Goal: Register for event/course

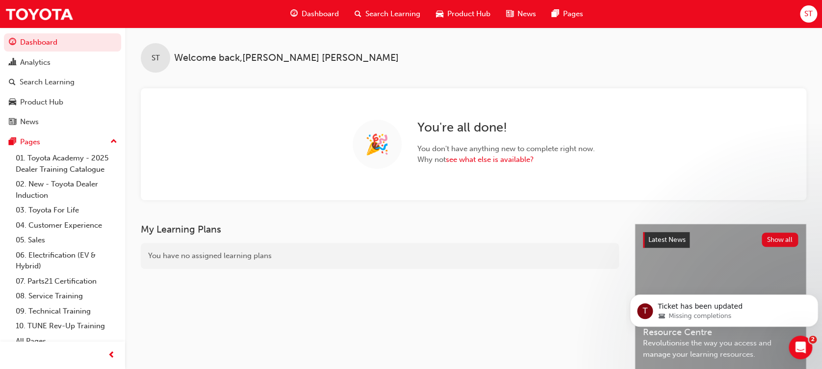
click at [804, 16] on span "ST" at bounding box center [808, 13] width 8 height 11
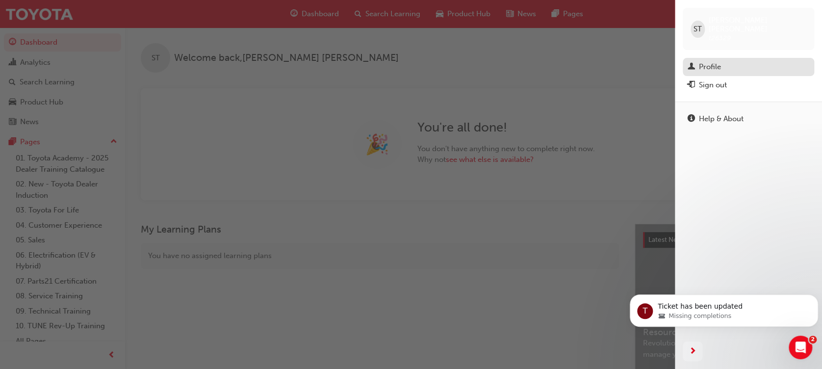
click at [704, 61] on div "Profile" at bounding box center [710, 66] width 22 height 11
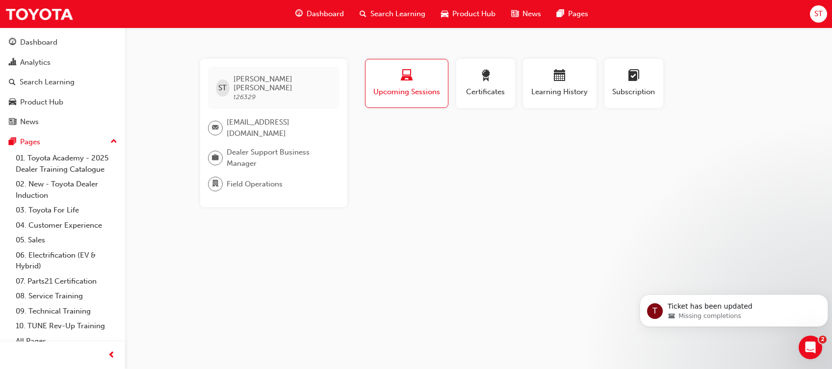
click at [236, 147] on span "Dealer Support Business Manager" at bounding box center [279, 158] width 105 height 22
click at [233, 147] on span "Dealer Support Business Manager" at bounding box center [279, 158] width 105 height 22
click at [227, 147] on span "Dealer Support Business Manager" at bounding box center [279, 158] width 105 height 22
drag, startPoint x: 227, startPoint y: 146, endPoint x: 276, endPoint y: 147, distance: 49.5
click at [276, 147] on span "Dealer Support Business Manager" at bounding box center [279, 158] width 105 height 22
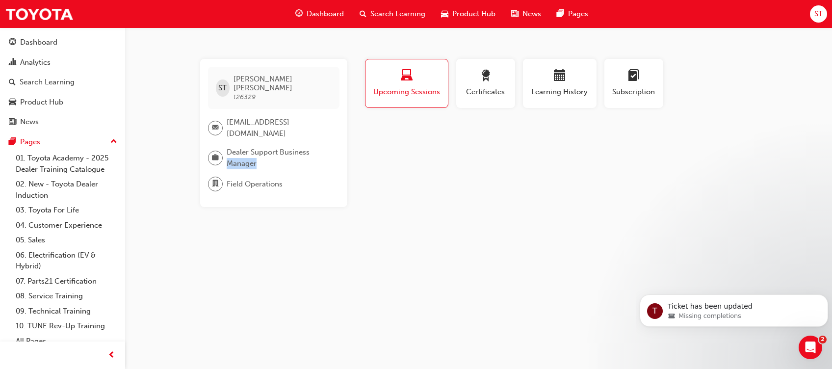
drag, startPoint x: 276, startPoint y: 147, endPoint x: 263, endPoint y: 144, distance: 13.6
click at [263, 147] on span "Dealer Support Business Manager" at bounding box center [279, 158] width 105 height 22
click at [228, 83] on div "ST" at bounding box center [223, 87] width 14 height 17
click at [222, 83] on span "ST" at bounding box center [222, 87] width 8 height 11
click at [816, 16] on span "ST" at bounding box center [818, 13] width 8 height 11
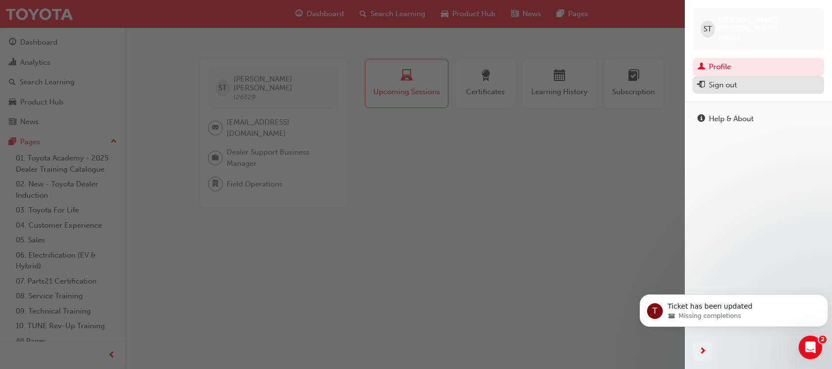
click at [734, 79] on div "Sign out" at bounding box center [722, 84] width 28 height 11
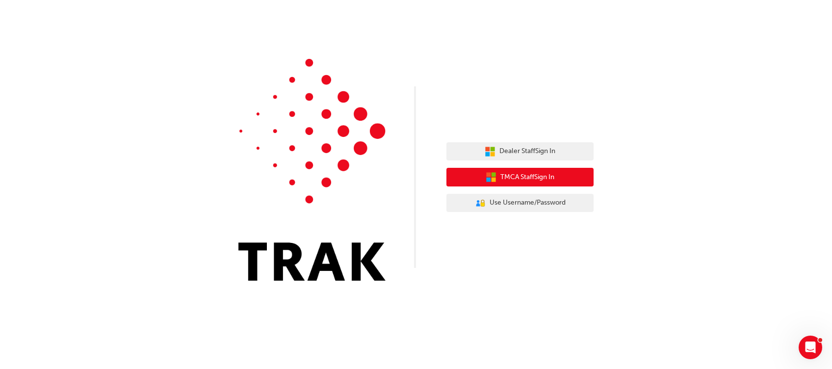
click at [505, 183] on button "TMCA Staff Sign In" at bounding box center [519, 177] width 147 height 19
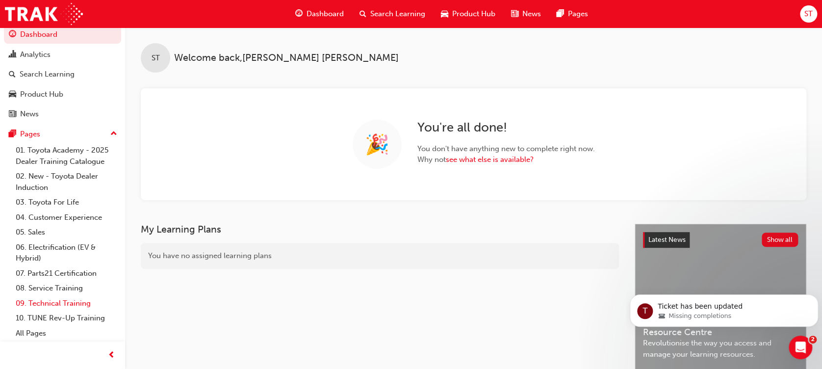
scroll to position [187, 0]
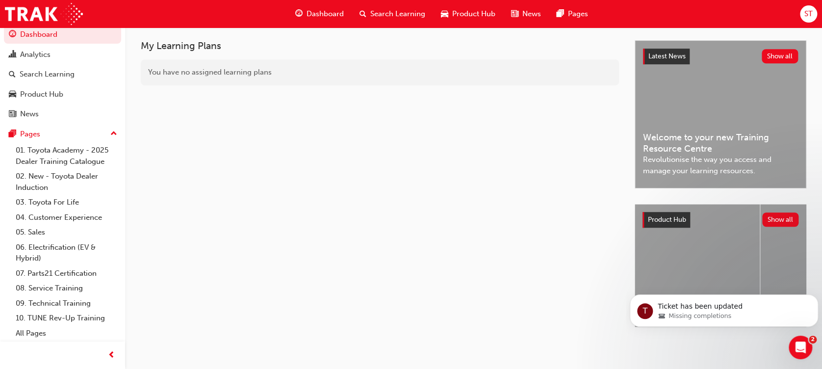
click at [813, 17] on div "ST" at bounding box center [808, 13] width 17 height 17
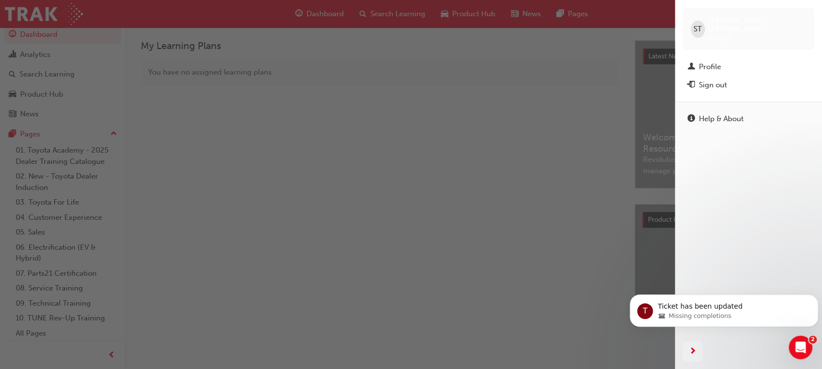
click at [518, 253] on div "button" at bounding box center [337, 184] width 675 height 369
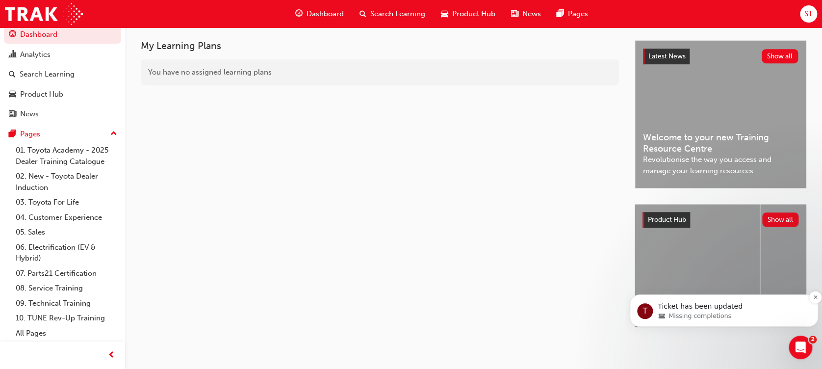
click at [677, 314] on span "Missing completions" at bounding box center [699, 315] width 63 height 9
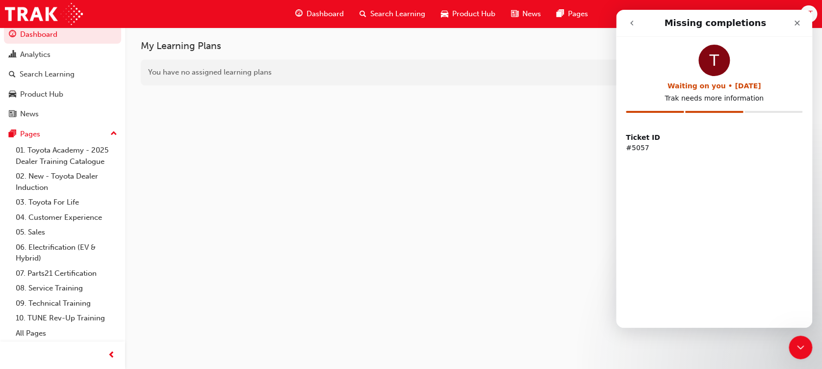
scroll to position [0, 0]
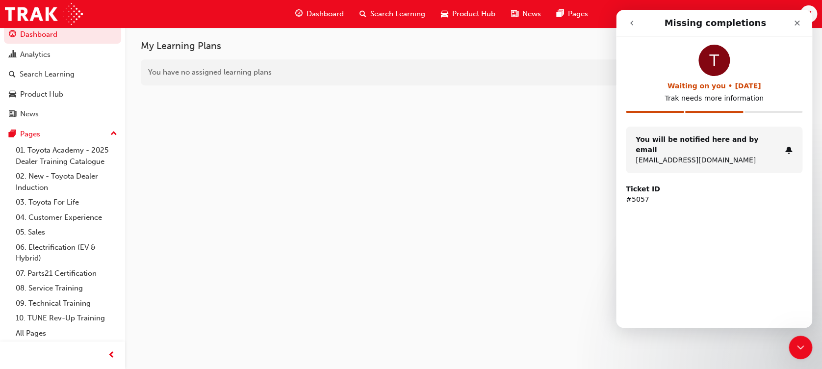
click at [673, 219] on div "T Waiting on you • 1w ago Trak needs more information You will be notified here…" at bounding box center [714, 157] width 196 height 240
click at [798, 20] on icon "Close" at bounding box center [797, 23] width 8 height 8
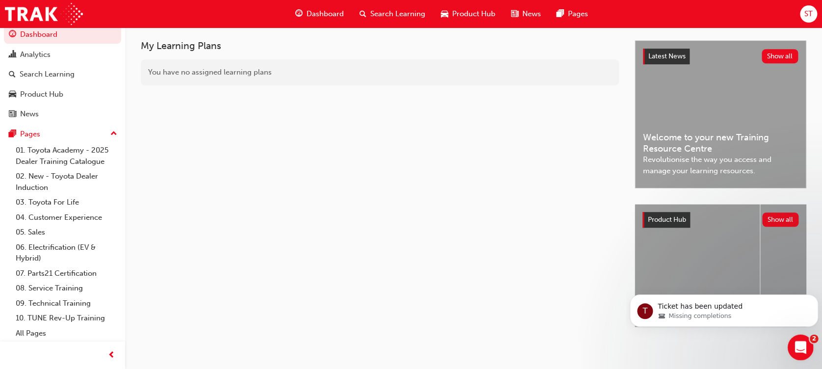
click at [802, 352] on icon "Open Intercom Messenger" at bounding box center [799, 346] width 16 height 16
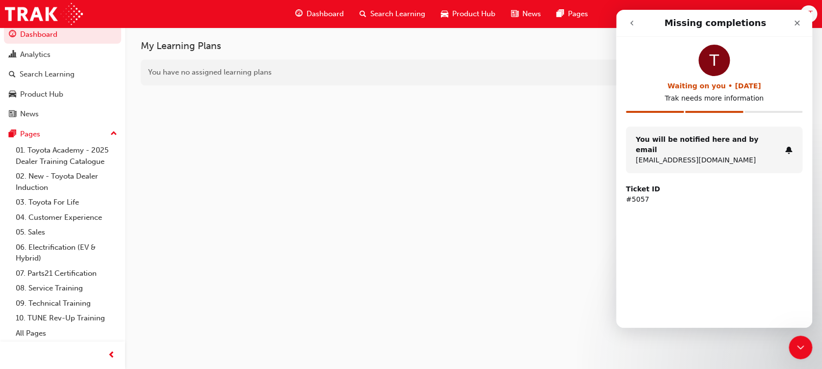
click at [756, 105] on div "T Waiting on you • 1w ago Trak needs more information" at bounding box center [714, 86] width 177 height 82
click at [759, 111] on div "Intercom messenger" at bounding box center [773, 112] width 58 height 2
click at [628, 21] on icon "go back" at bounding box center [632, 23] width 8 height 8
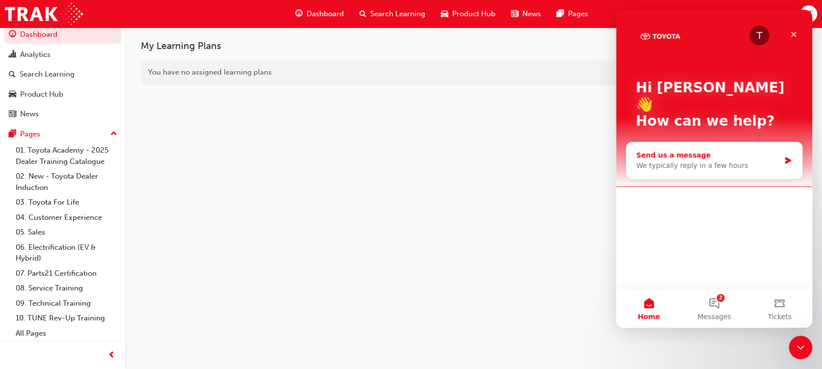
click at [662, 160] on div "We typically reply in a few hours" at bounding box center [708, 165] width 144 height 10
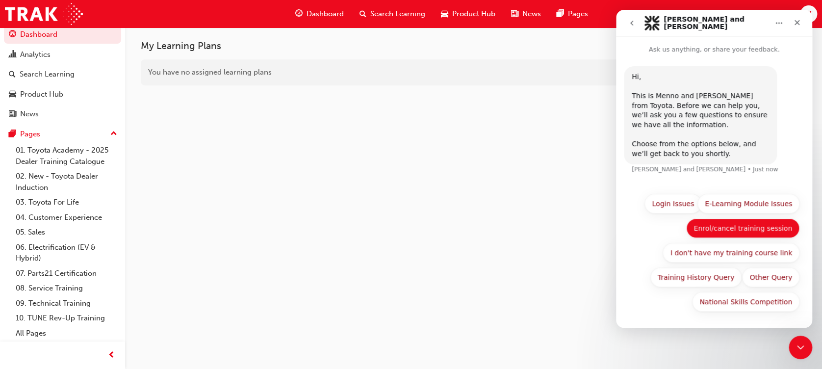
click at [728, 231] on button "Enrol/cancel training session" at bounding box center [742, 228] width 113 height 20
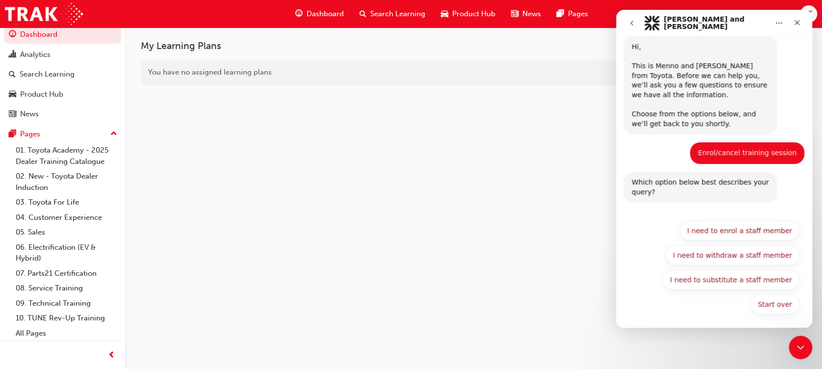
scroll to position [32, 0]
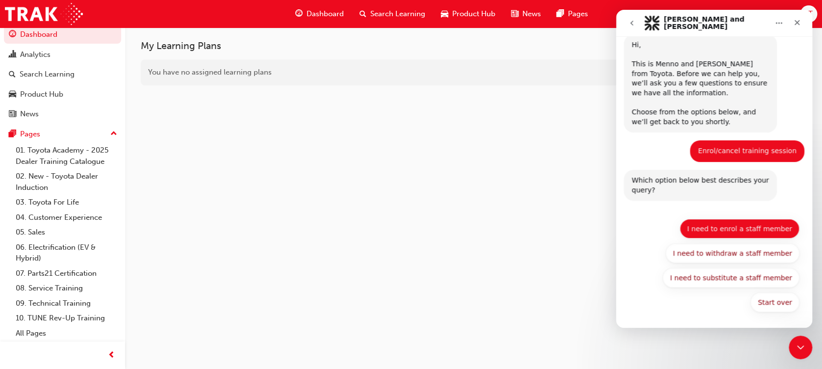
click at [742, 231] on button "I need to enrol a staff member" at bounding box center [740, 229] width 120 height 20
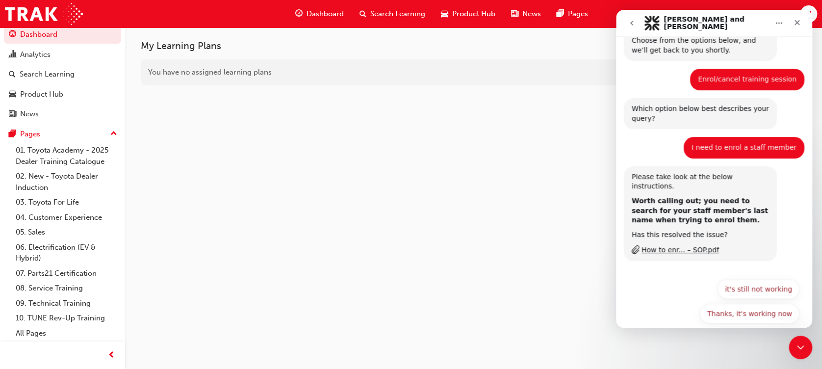
scroll to position [106, 0]
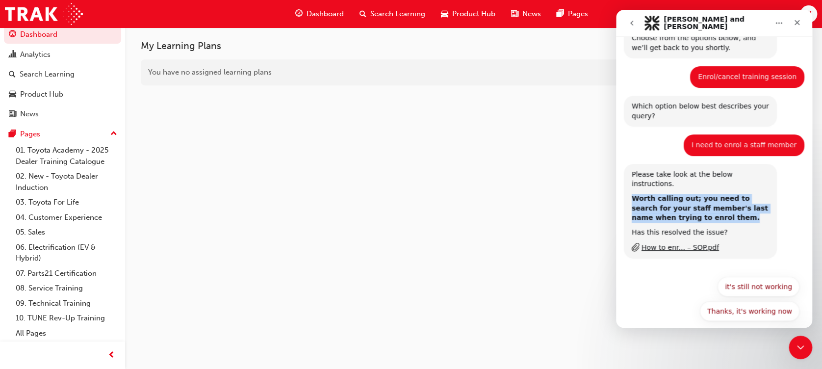
drag, startPoint x: 631, startPoint y: 188, endPoint x: 734, endPoint y: 208, distance: 104.8
click at [734, 208] on div "Worth calling out; you need to search for your staff member's last name when tr…" at bounding box center [699, 208] width 137 height 29
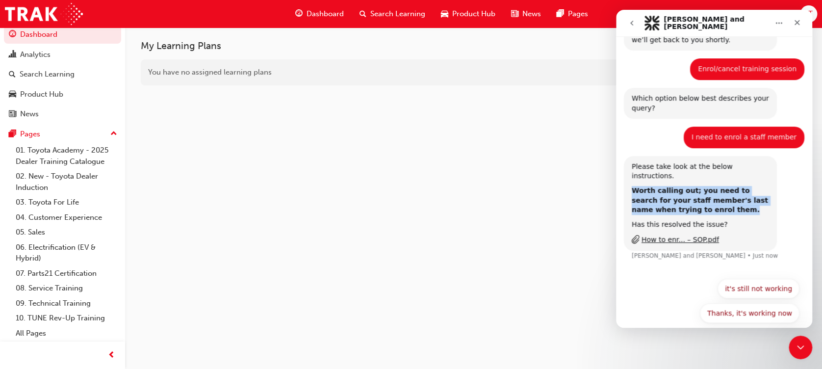
scroll to position [115, 0]
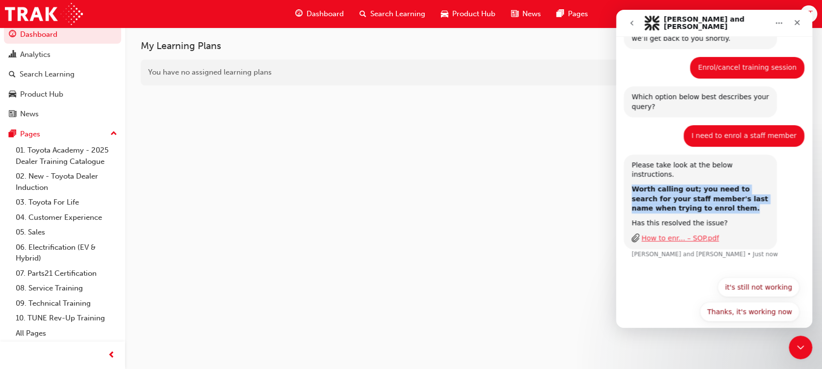
drag, startPoint x: 734, startPoint y: 208, endPoint x: 659, endPoint y: 227, distance: 77.3
click at [659, 233] on div "How to enr... – SOP.pdf" at bounding box center [679, 238] width 77 height 10
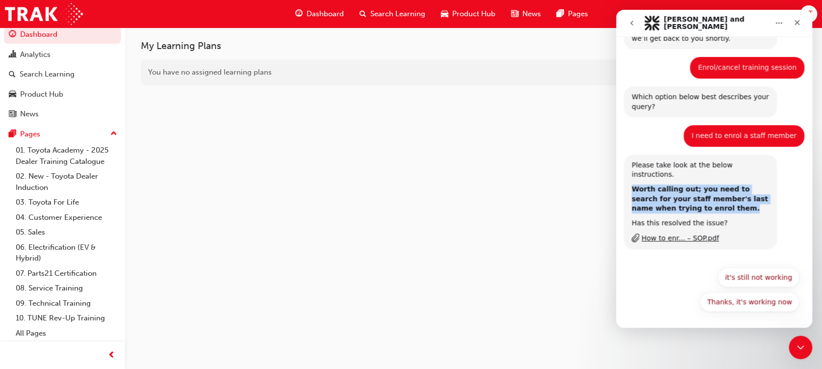
scroll to position [106, 0]
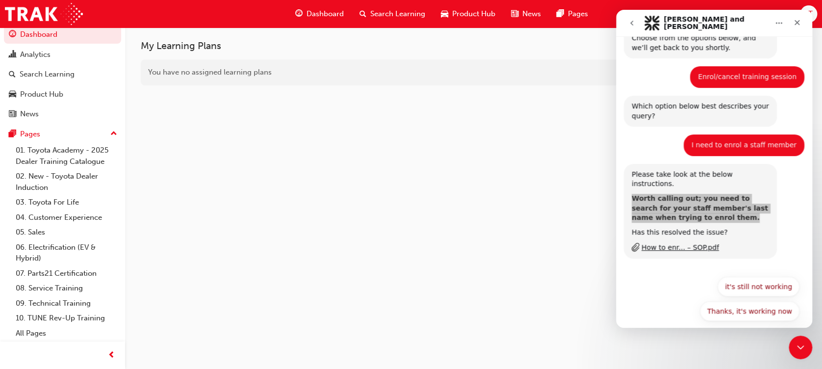
click at [360, 155] on div "My Learning Plans You have no assigned learning plans" at bounding box center [388, 192] width 494 height 304
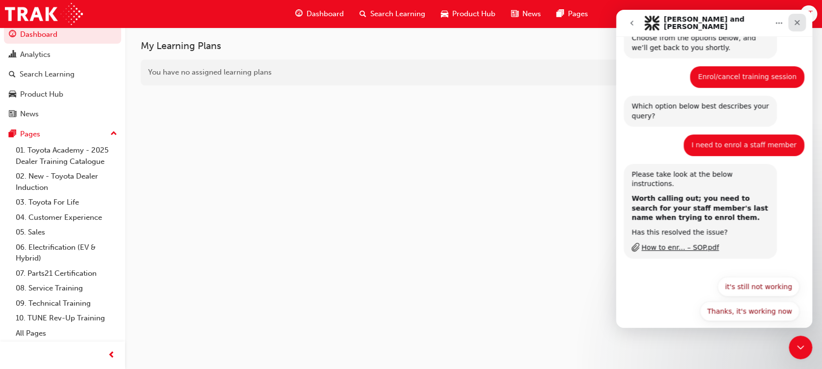
click at [794, 27] on div "Close" at bounding box center [797, 23] width 18 height 18
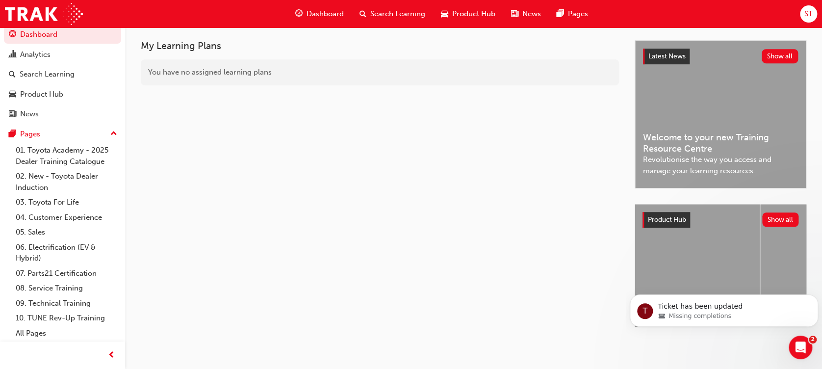
scroll to position [0, 0]
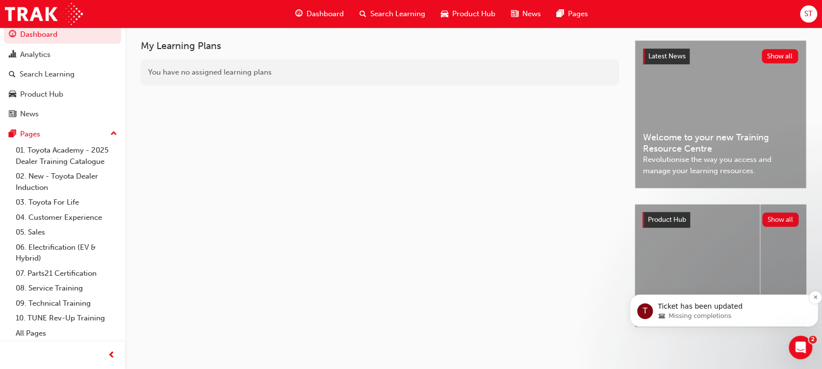
click at [696, 301] on div "T Ticket has been updated Missing completions" at bounding box center [724, 311] width 174 height 20
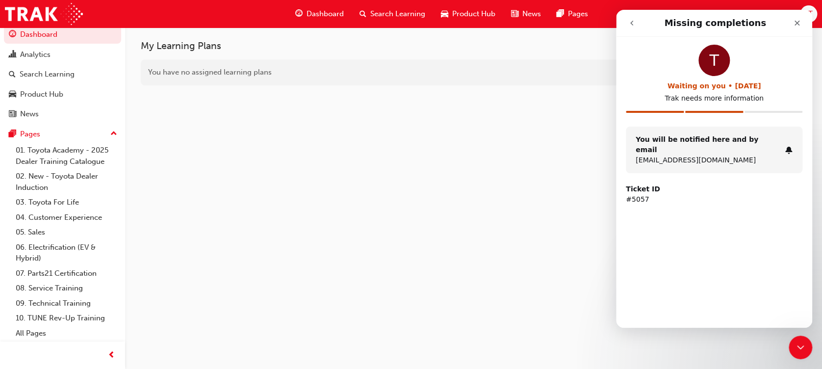
click at [639, 28] on button "go back" at bounding box center [631, 23] width 19 height 19
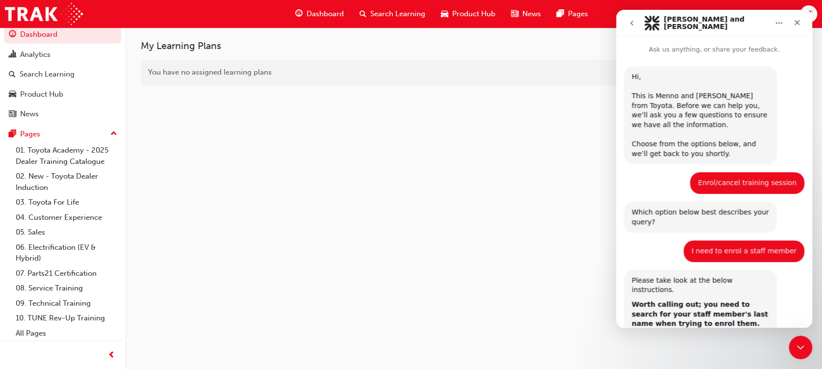
scroll to position [106, 0]
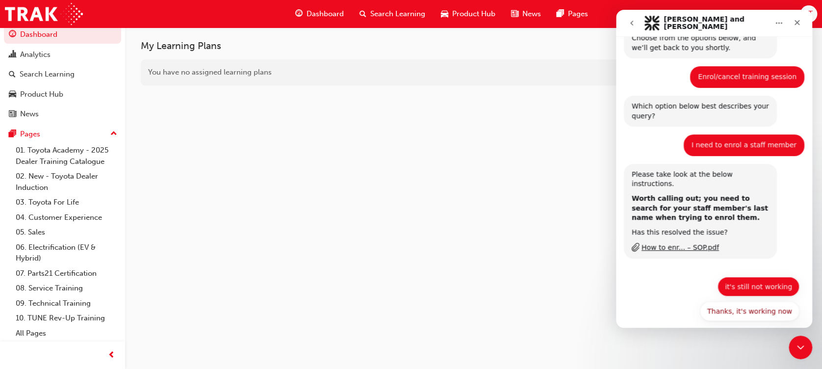
click at [747, 279] on button "it's still not working" at bounding box center [758, 287] width 82 height 20
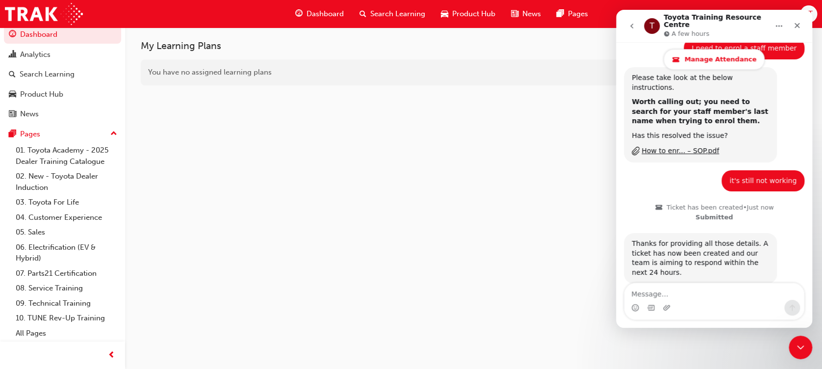
scroll to position [258, 0]
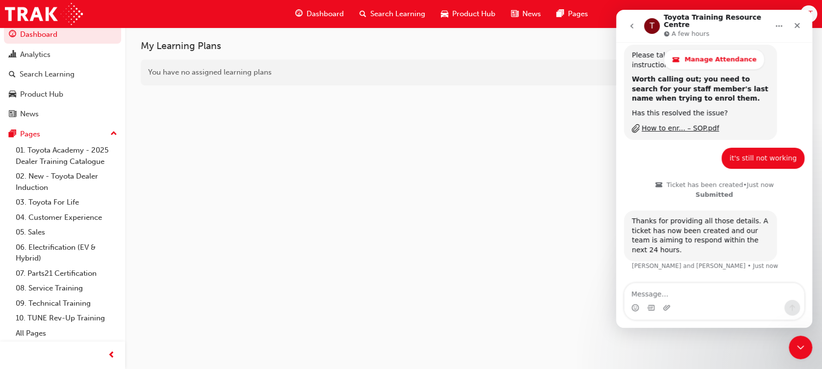
click at [661, 290] on textarea "Message…" at bounding box center [713, 291] width 179 height 17
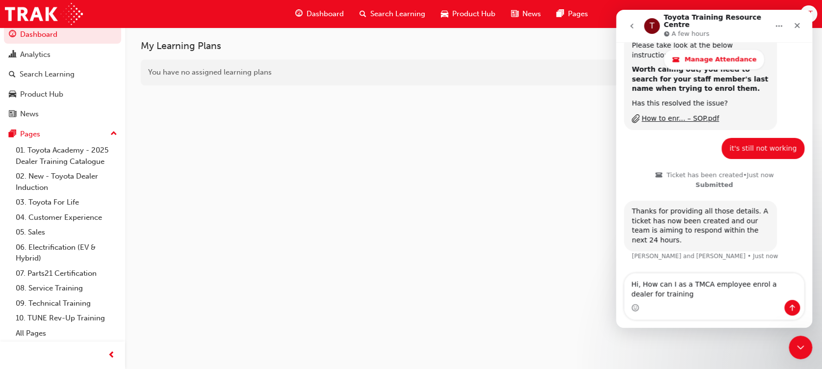
type textarea "Hi, How can I as a TMCA employee enrol a dealer for training?"
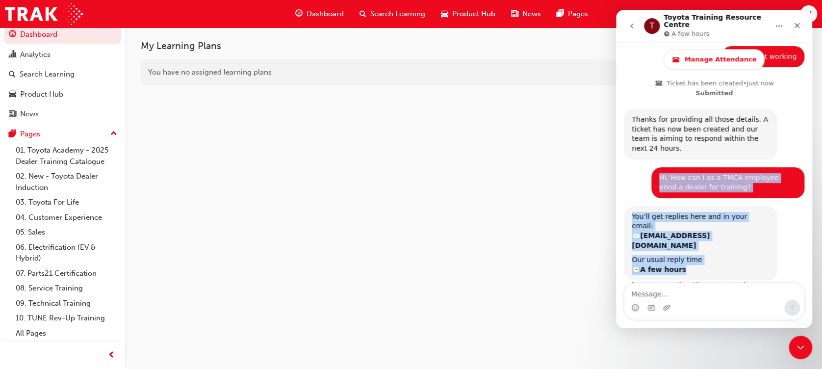
scroll to position [360, 0]
drag, startPoint x: 669, startPoint y: 219, endPoint x: 711, endPoint y: 232, distance: 43.6
click at [711, 232] on div "Hi, ​ This is Menno and Lisa from Toyota. Before we can help you, we’ll ask you…" at bounding box center [714, 20] width 180 height 562
drag, startPoint x: 711, startPoint y: 232, endPoint x: 675, endPoint y: 191, distance: 54.5
click at [675, 211] on div "You’ll get replies here and in your email: ✉️ t26329@toyota.com.au" at bounding box center [699, 230] width 137 height 38
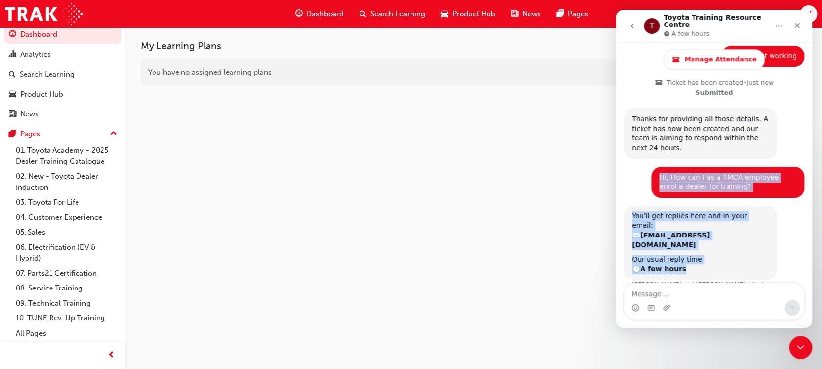
click at [690, 211] on div "You’ll get replies here and in your email: ✉️ t26329@toyota.com.au" at bounding box center [699, 230] width 137 height 38
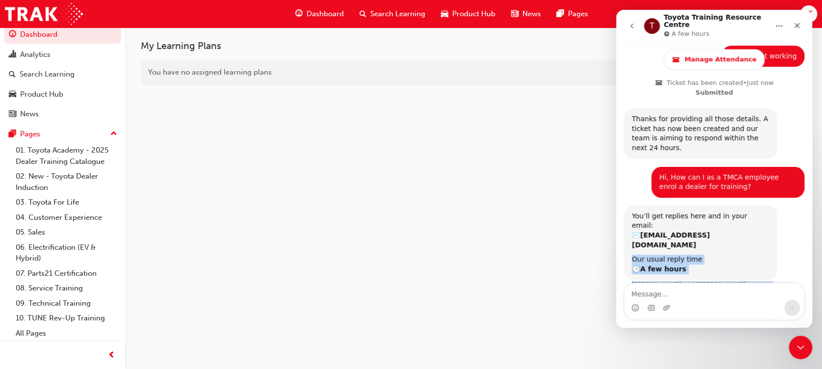
drag, startPoint x: 632, startPoint y: 212, endPoint x: 696, endPoint y: 236, distance: 67.5
click at [696, 236] on div "You’ll get replies here and in your email: ✉️ t26329@toyota.com.au Our usual re…" at bounding box center [700, 242] width 153 height 75
drag, startPoint x: 798, startPoint y: 21, endPoint x: 1413, endPoint y: 29, distance: 615.4
click at [798, 22] on icon "Close" at bounding box center [797, 26] width 8 height 8
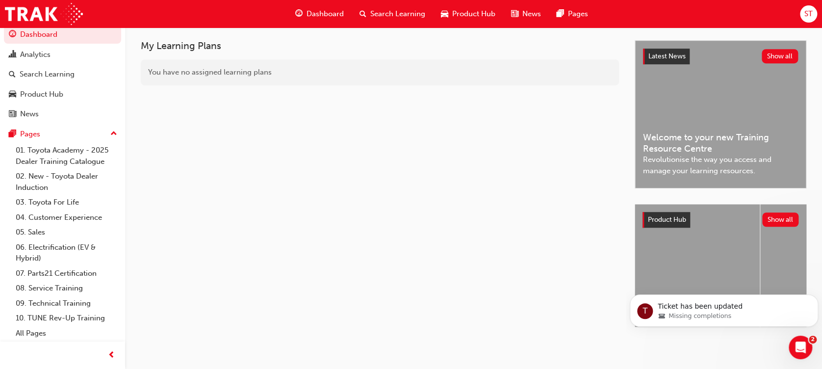
scroll to position [0, 0]
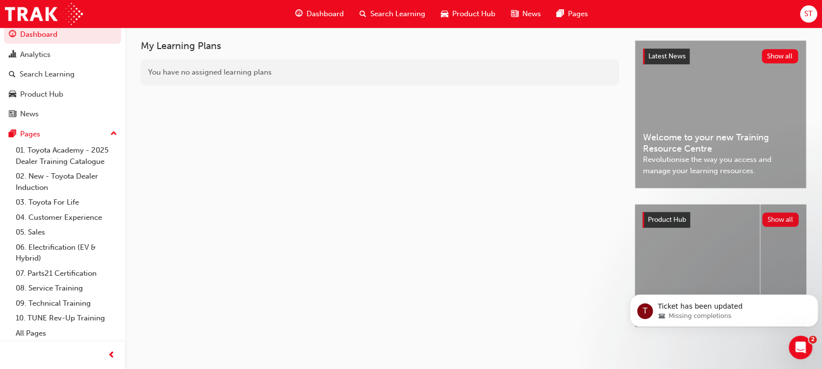
click at [804, 15] on span "ST" at bounding box center [808, 13] width 8 height 11
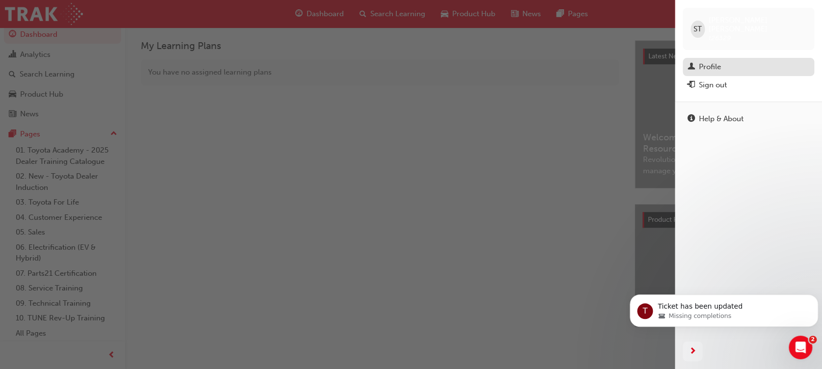
click at [693, 63] on span "man-icon" at bounding box center [690, 67] width 7 height 9
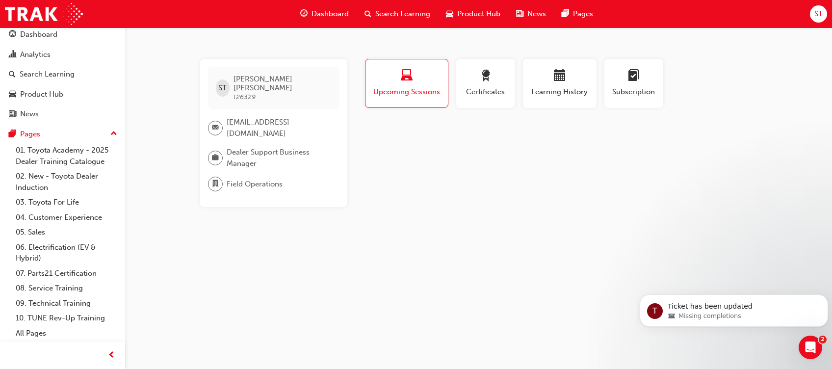
click at [239, 178] on span "Field Operations" at bounding box center [255, 183] width 56 height 11
click at [240, 117] on span "[EMAIL_ADDRESS][DOMAIN_NAME]" at bounding box center [279, 128] width 105 height 22
click at [400, 94] on span "Upcoming Sessions" at bounding box center [407, 91] width 68 height 11
click at [396, 76] on div "button" at bounding box center [407, 77] width 68 height 15
click at [20, 69] on div "Search Learning" at bounding box center [47, 74] width 55 height 11
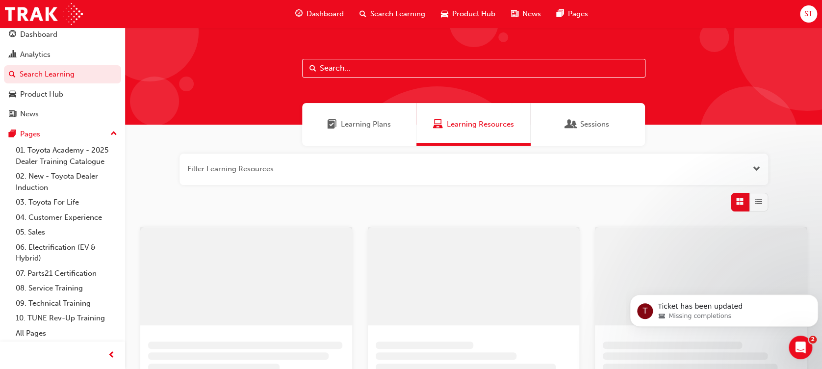
click at [361, 65] on input "text" at bounding box center [473, 68] width 343 height 19
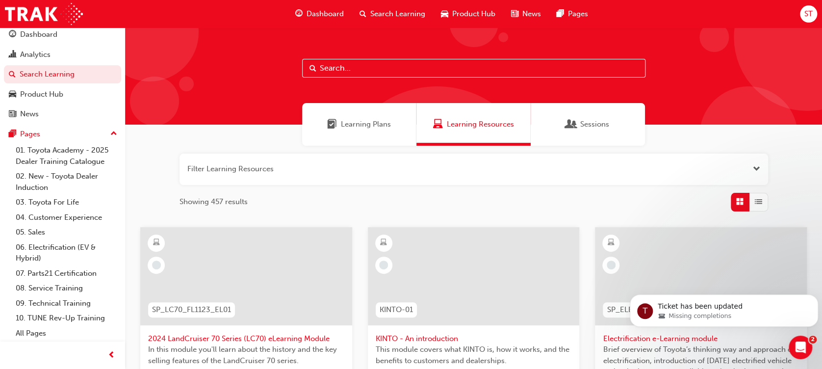
paste input "(TFLIAVC"
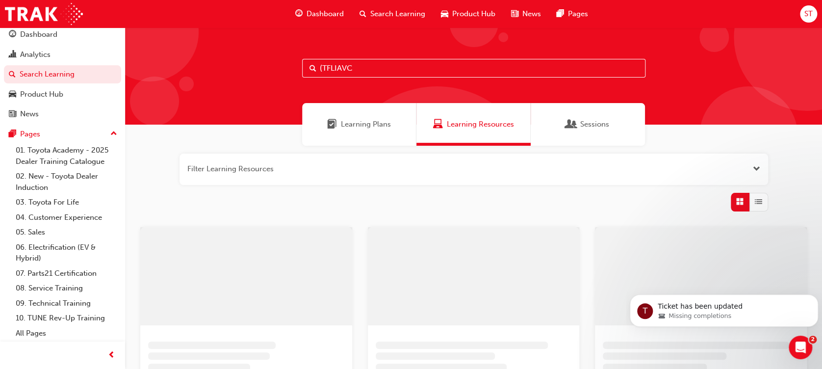
click at [324, 63] on input "(TFLIAVC" at bounding box center [473, 68] width 343 height 19
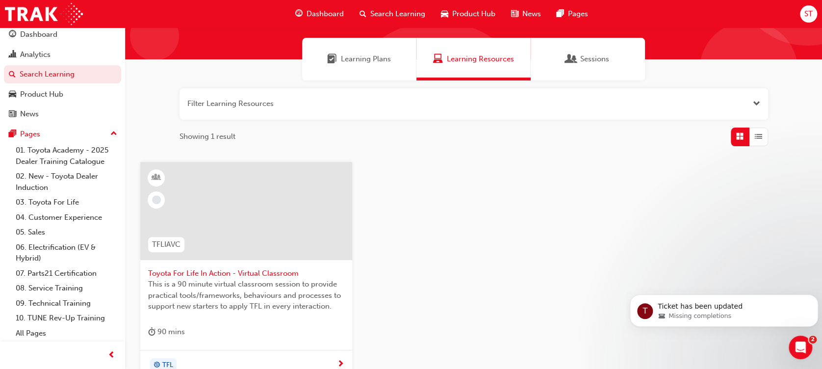
scroll to position [130, 0]
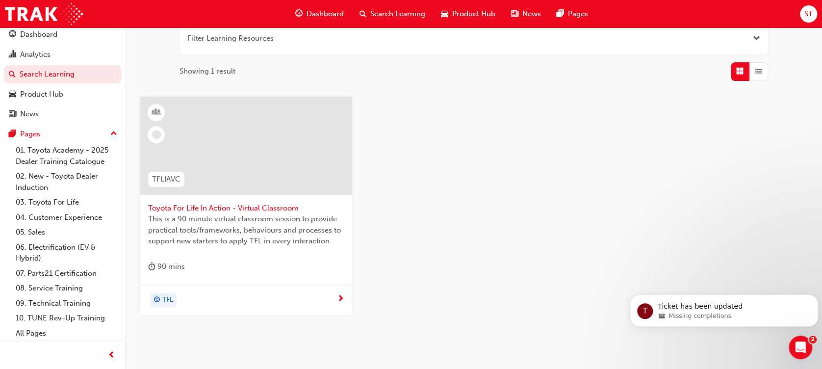
type input "TFLIAVC"
click at [205, 223] on span "This is a 90 minute virtual classroom session to provide practical tools/framew…" at bounding box center [246, 229] width 196 height 33
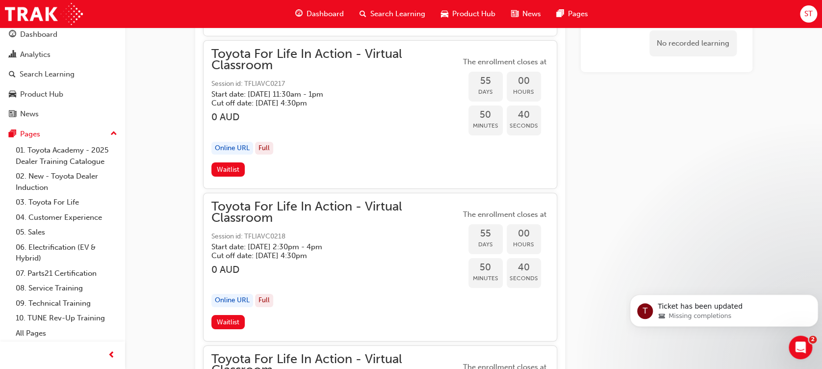
scroll to position [10934, 0]
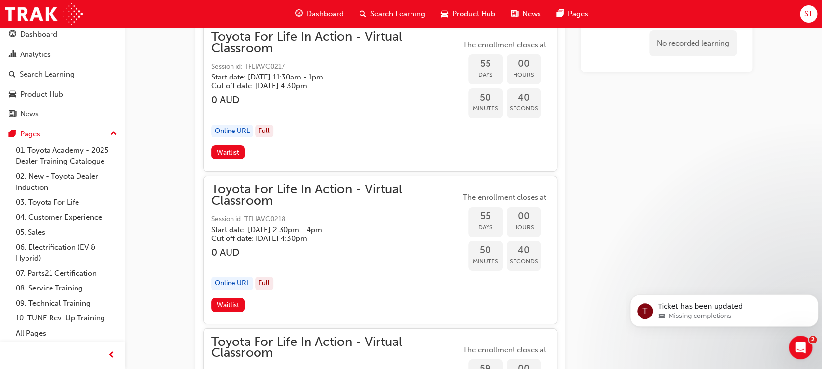
drag, startPoint x: 827, startPoint y: 169, endPoint x: 182, endPoint y: 29, distance: 659.6
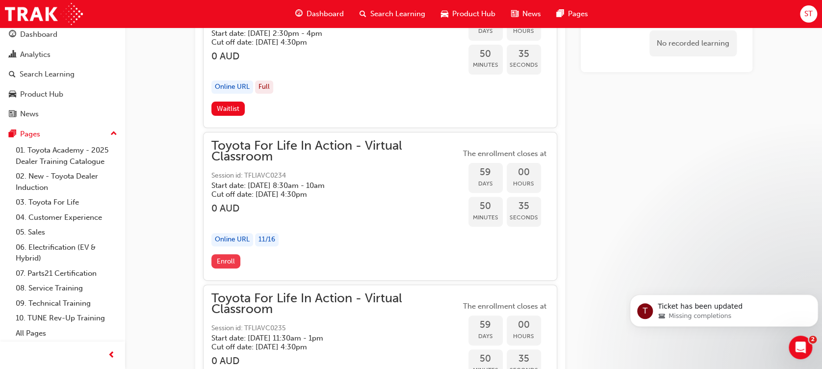
click at [227, 254] on button "Enroll" at bounding box center [225, 261] width 29 height 14
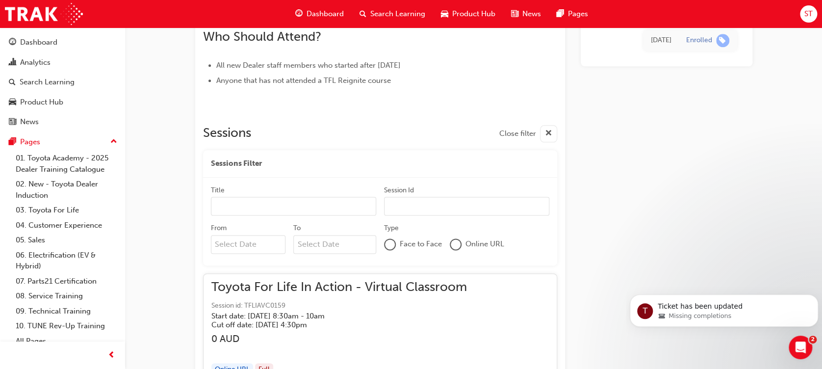
scroll to position [523, 0]
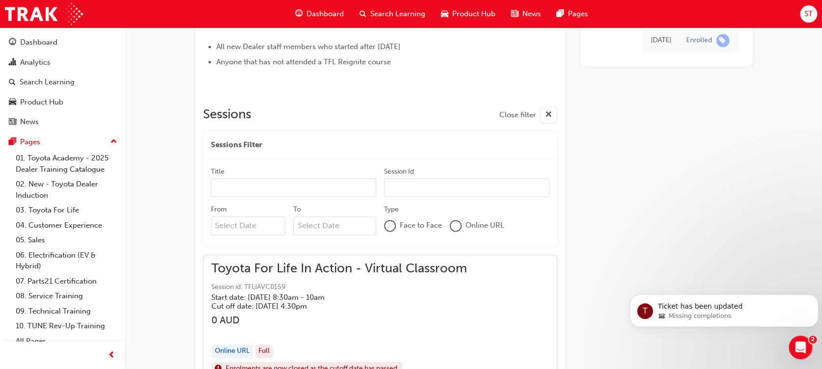
click at [295, 185] on input "Title" at bounding box center [293, 187] width 165 height 19
click at [219, 178] on input "Title" at bounding box center [293, 187] width 165 height 19
click at [220, 225] on input "From" at bounding box center [248, 225] width 75 height 19
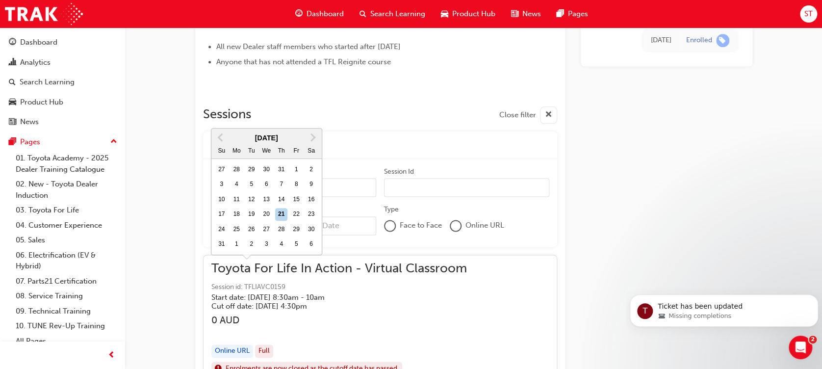
click at [447, 150] on div "Sessions Filter" at bounding box center [380, 144] width 354 height 27
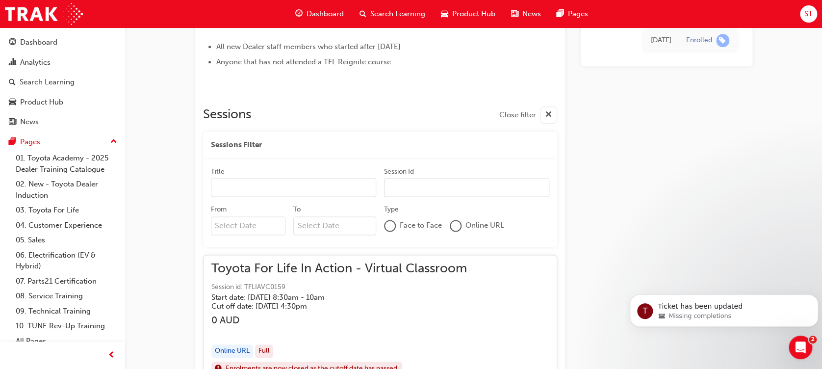
click at [456, 221] on div at bounding box center [456, 226] width 10 height 10
drag, startPoint x: 295, startPoint y: 184, endPoint x: 306, endPoint y: 181, distance: 12.3
click at [295, 184] on input "Title" at bounding box center [293, 187] width 165 height 19
click at [295, 182] on input "Title" at bounding box center [293, 187] width 165 height 19
click at [298, 147] on div "Sessions Filter Clear filter" at bounding box center [380, 145] width 354 height 28
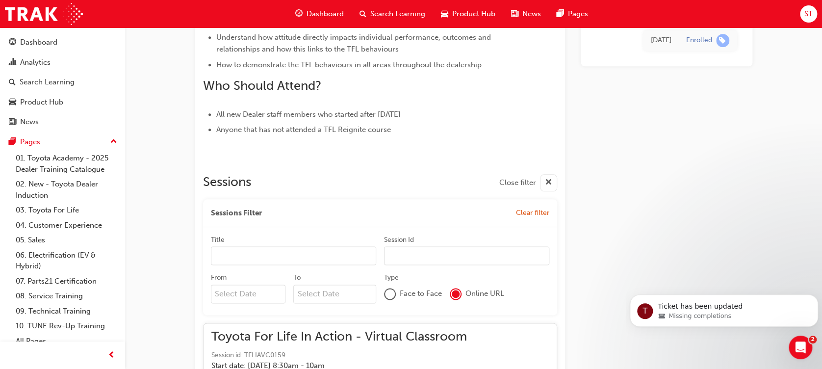
scroll to position [457, 0]
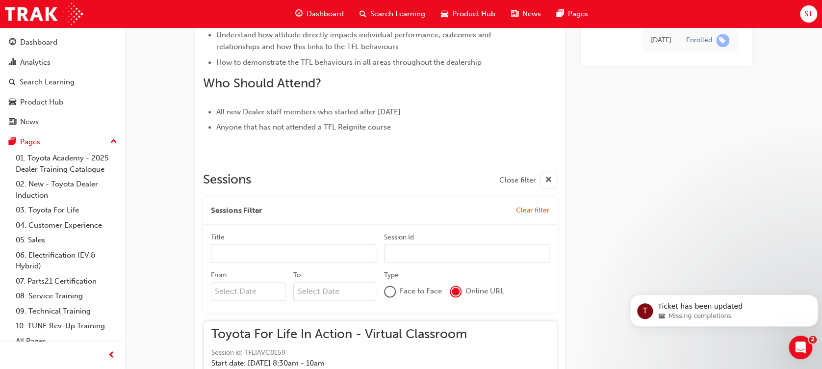
click at [235, 255] on input "Title" at bounding box center [293, 253] width 165 height 19
click at [258, 251] on input "Title" at bounding box center [293, 253] width 165 height 19
paste input "(TFLIAVC"
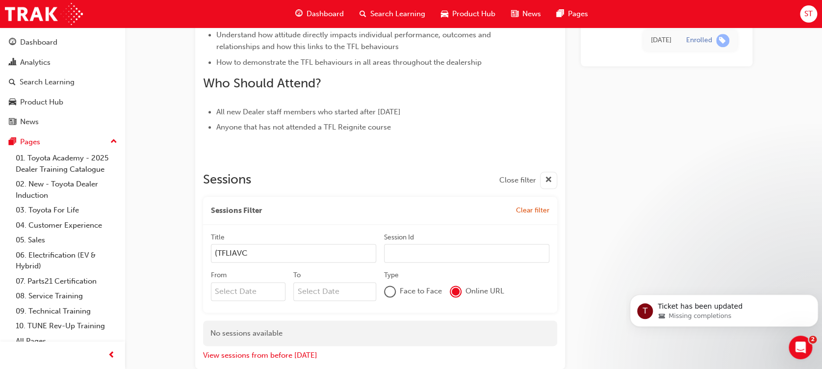
click at [216, 251] on input "(TFLIAVC" at bounding box center [293, 253] width 165 height 19
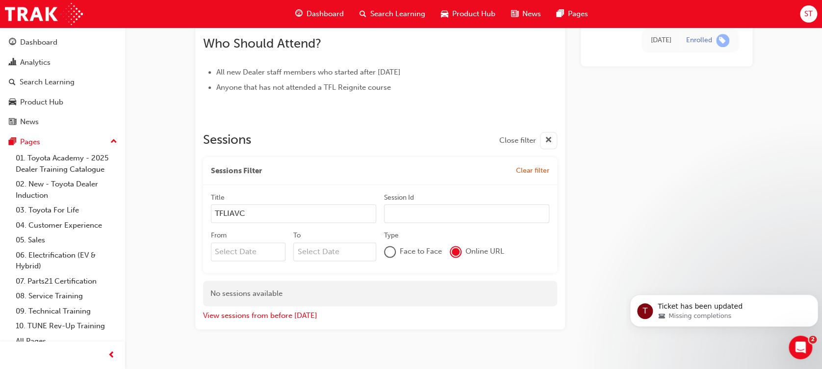
scroll to position [513, 0]
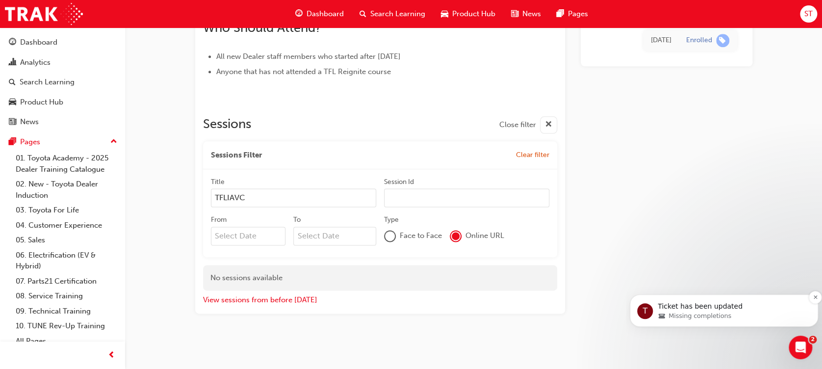
type input "TFLIAVC"
click at [706, 311] on span "Missing completions" at bounding box center [699, 315] width 63 height 9
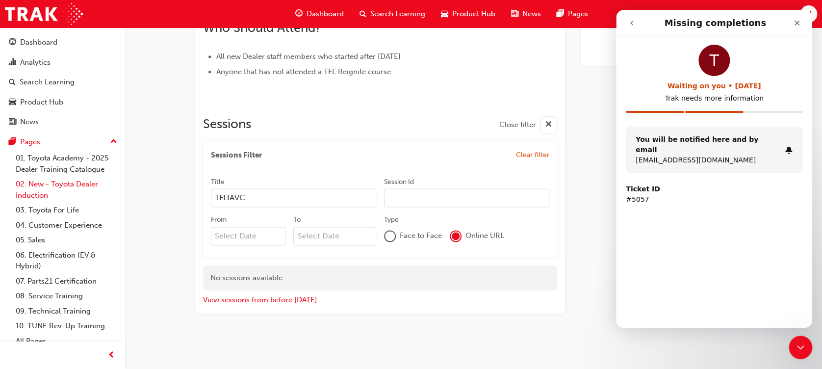
scroll to position [20, 0]
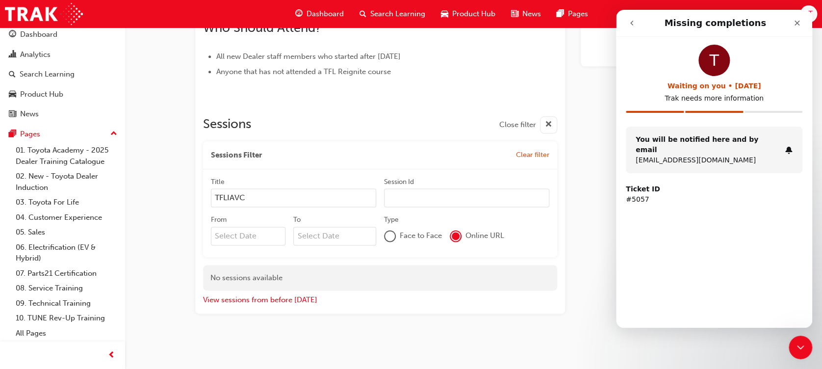
drag, startPoint x: 272, startPoint y: 108, endPoint x: 285, endPoint y: 108, distance: 13.2
click at [272, 108] on div "Sessions Close filter Sessions Filter Clear filter Title TFLIAVC Session Id Fro…" at bounding box center [380, 206] width 354 height 197
click at [794, 25] on icon "Close" at bounding box center [796, 23] width 5 height 5
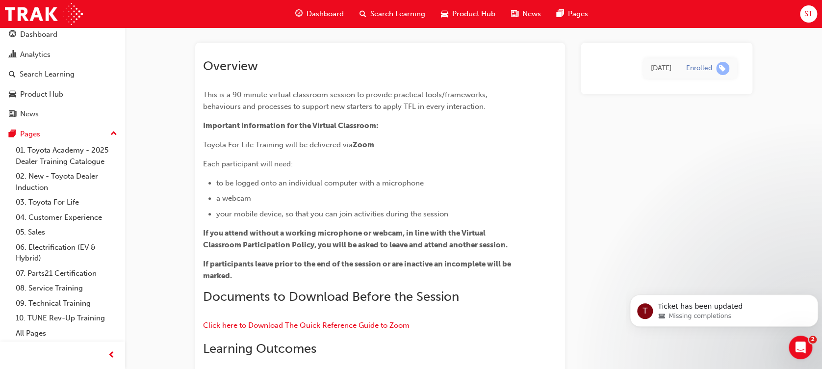
scroll to position [0, 0]
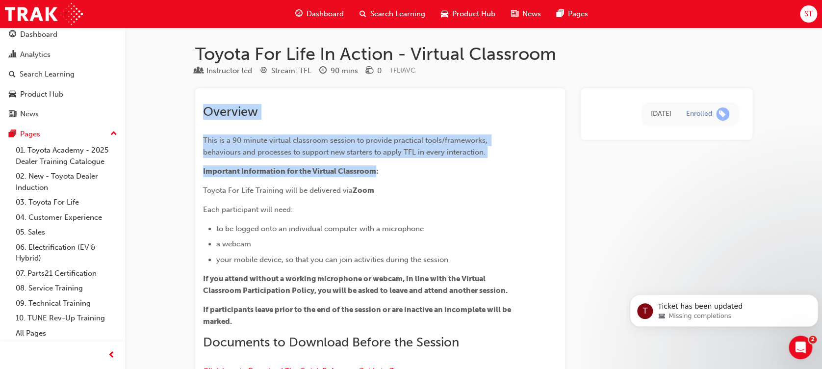
drag, startPoint x: 206, startPoint y: 106, endPoint x: 377, endPoint y: 178, distance: 185.2
click at [376, 177] on div "Overview This is a 90 minute virtual classroom session to provide practical too…" at bounding box center [362, 347] width 319 height 486
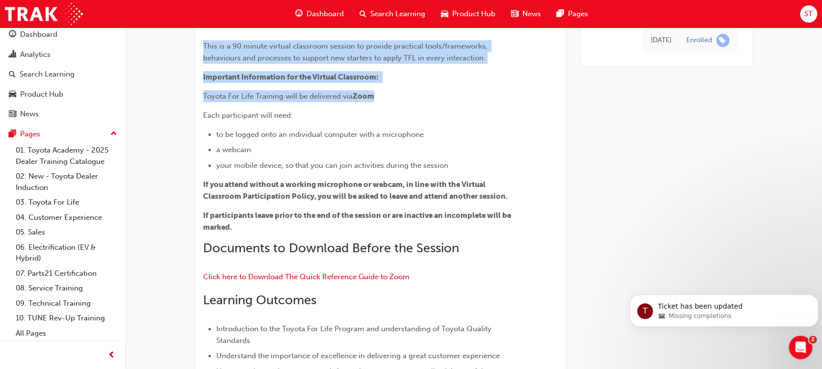
scroll to position [196, 0]
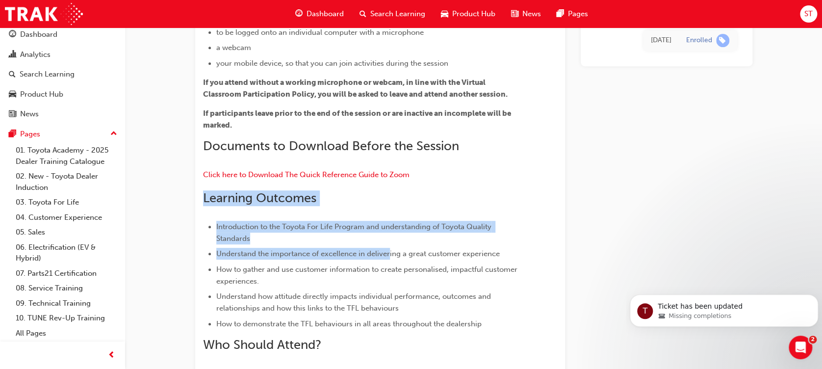
drag, startPoint x: 205, startPoint y: 195, endPoint x: 394, endPoint y: 252, distance: 196.8
click at [394, 252] on div "Overview This is a 90 minute virtual classroom session to provide practical too…" at bounding box center [362, 151] width 319 height 486
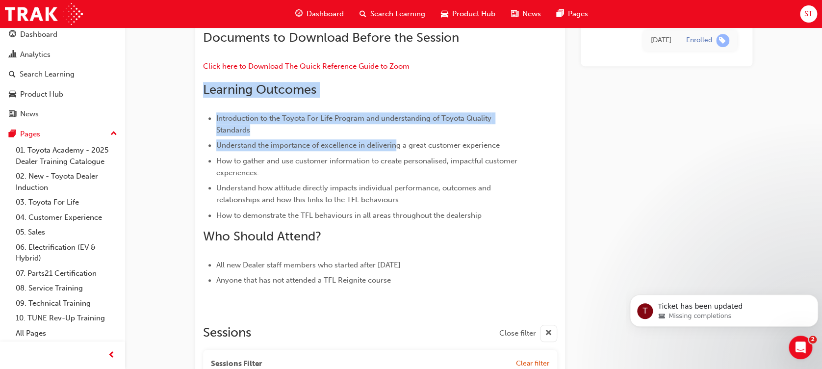
scroll to position [392, 0]
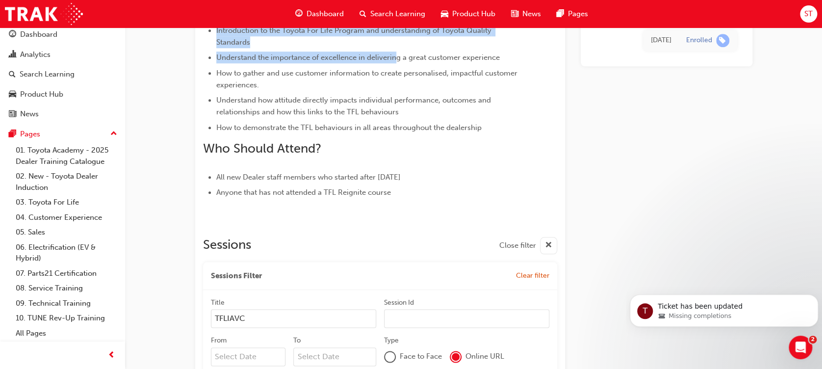
click at [548, 243] on span "cross-icon" at bounding box center [548, 245] width 7 height 12
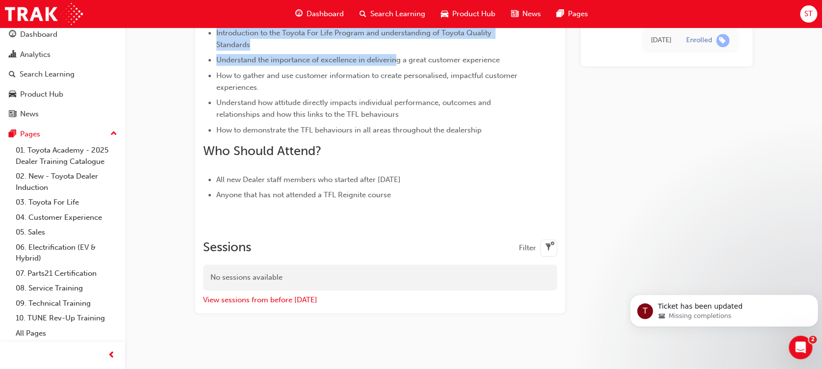
scroll to position [390, 0]
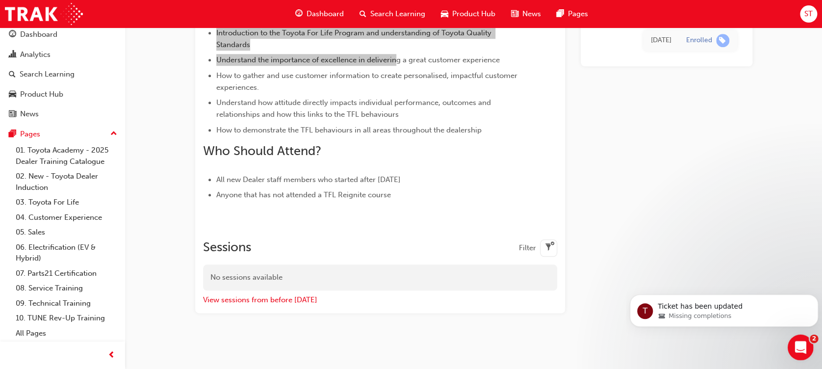
click at [795, 348] on icon "Open Intercom Messenger" at bounding box center [799, 346] width 16 height 16
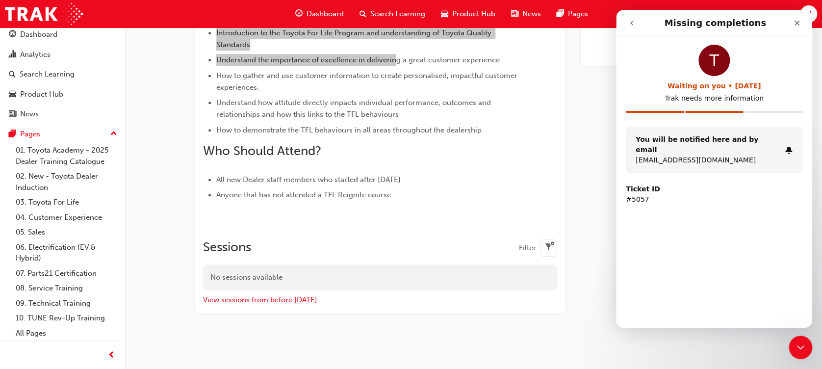
click at [634, 21] on icon "go back" at bounding box center [632, 23] width 8 height 8
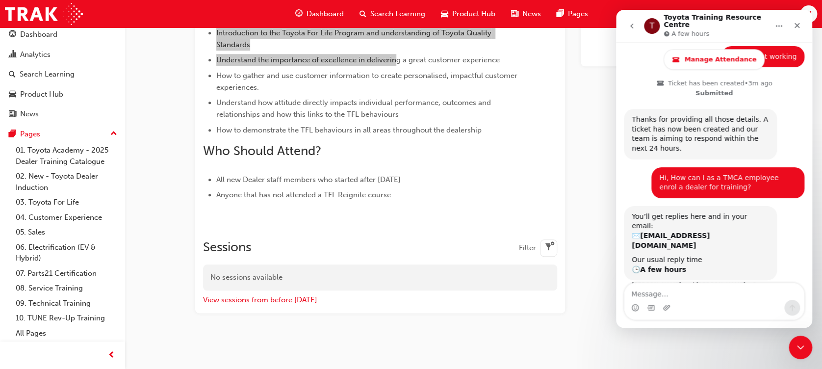
scroll to position [360, 0]
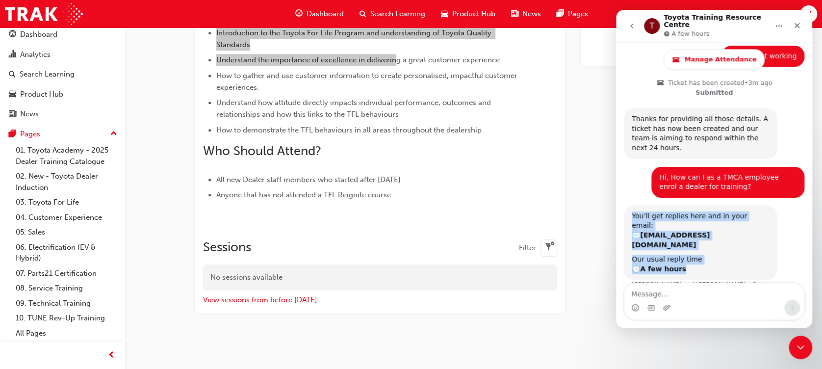
drag, startPoint x: 632, startPoint y: 190, endPoint x: 753, endPoint y: 234, distance: 128.6
click at [753, 234] on div "You’ll get replies here and in your email: ✉️ [EMAIL_ADDRESS][DOMAIN_NAME] Our …" at bounding box center [700, 242] width 153 height 75
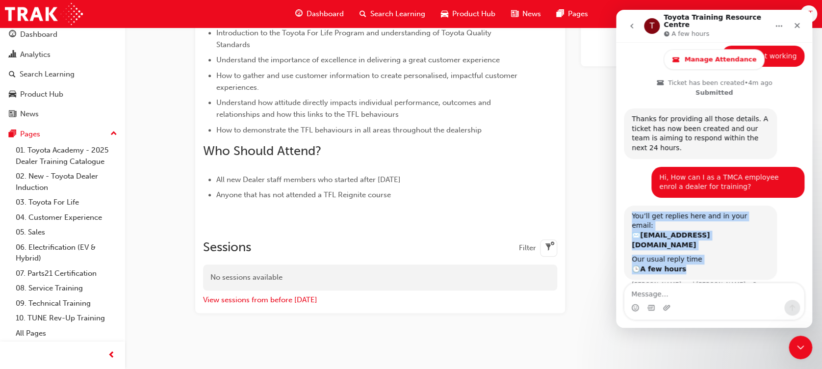
click at [713, 254] on div "Our usual reply time 🕒 A few hours" at bounding box center [699, 263] width 137 height 19
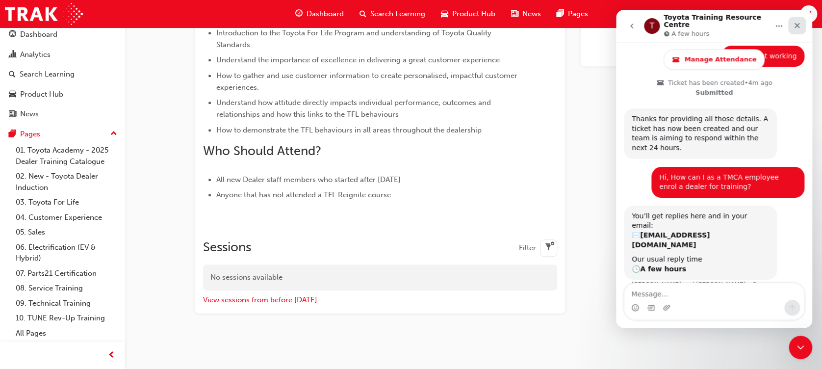
click at [796, 27] on div "Close" at bounding box center [797, 26] width 18 height 18
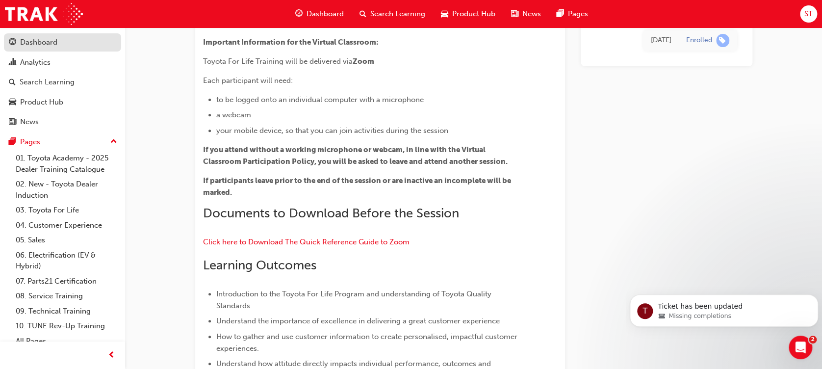
scroll to position [0, 0]
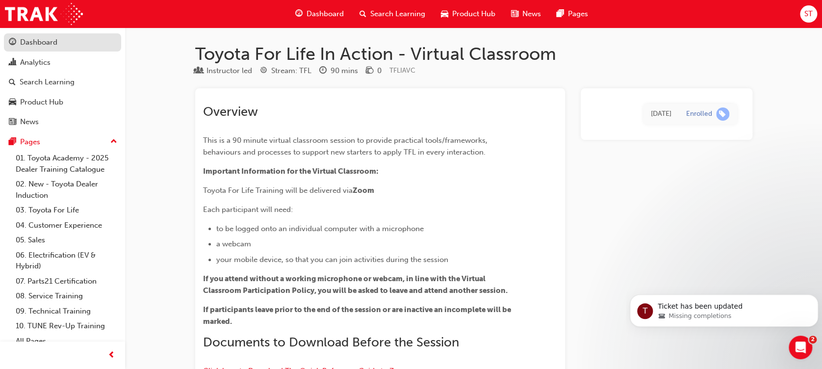
click at [28, 41] on div "Dashboard" at bounding box center [38, 42] width 37 height 11
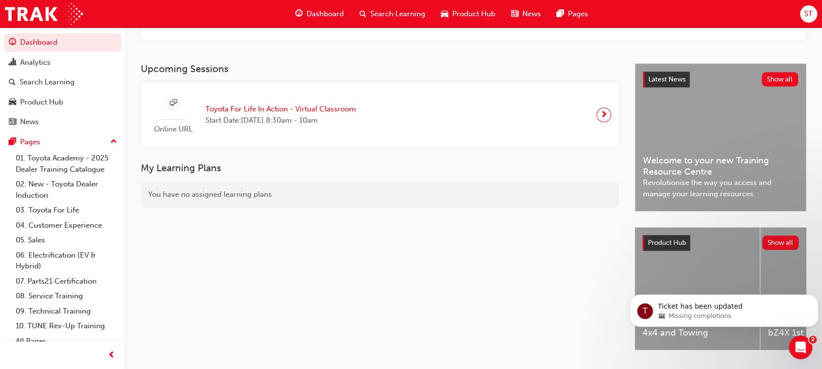
scroll to position [187, 0]
